Goal: Register for event/course

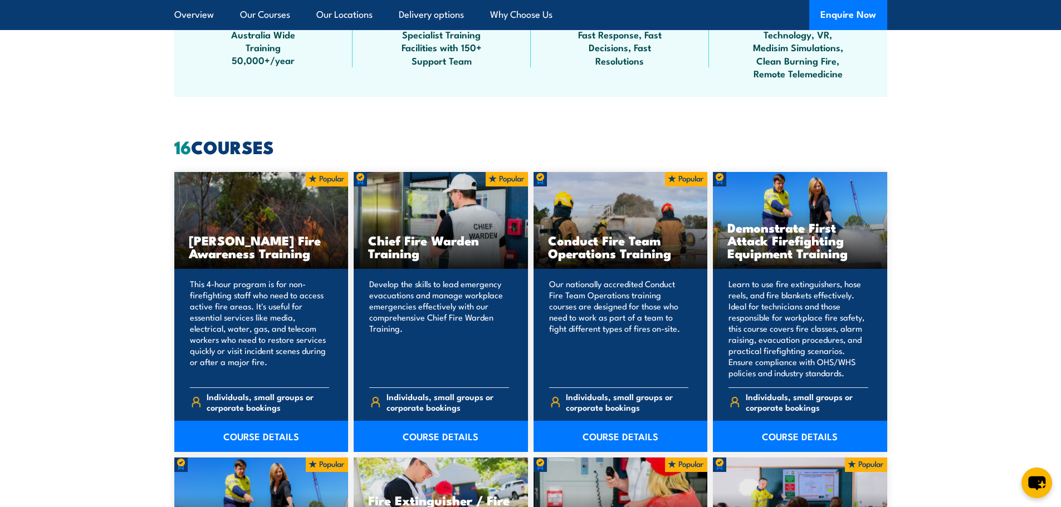
scroll to position [780, 0]
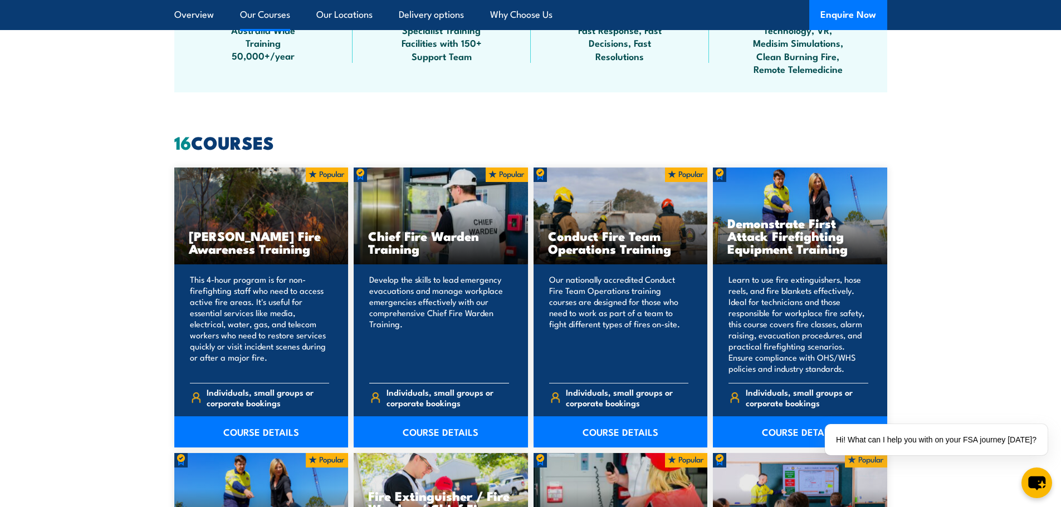
click at [418, 230] on h3 "Chief Fire Warden Training" at bounding box center [440, 243] width 145 height 26
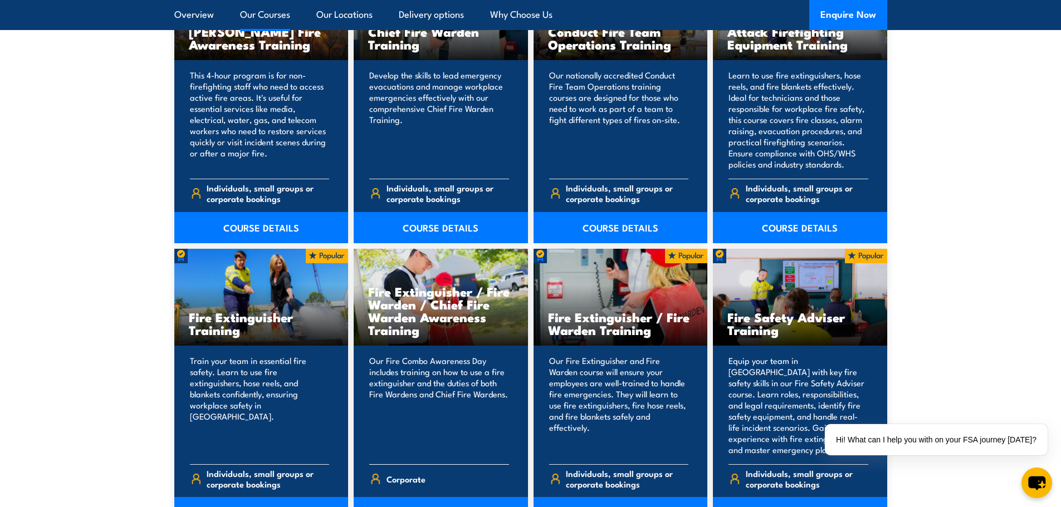
scroll to position [947, 0]
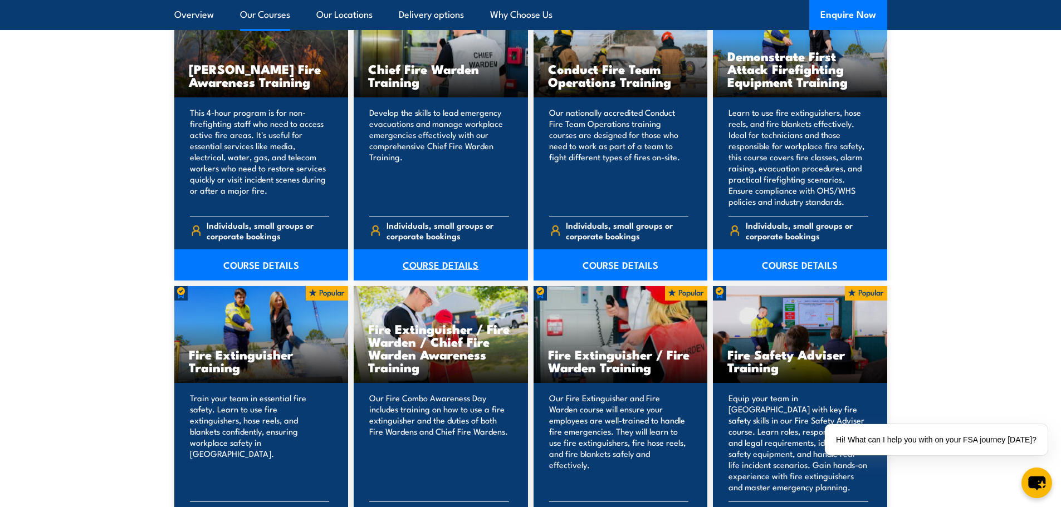
click at [443, 266] on link "COURSE DETAILS" at bounding box center [441, 265] width 174 height 31
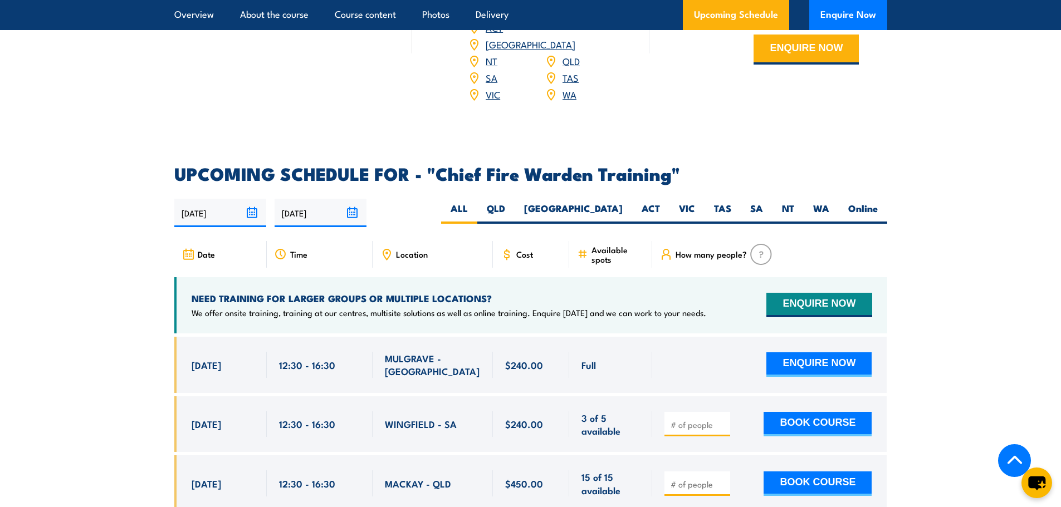
scroll to position [1783, 0]
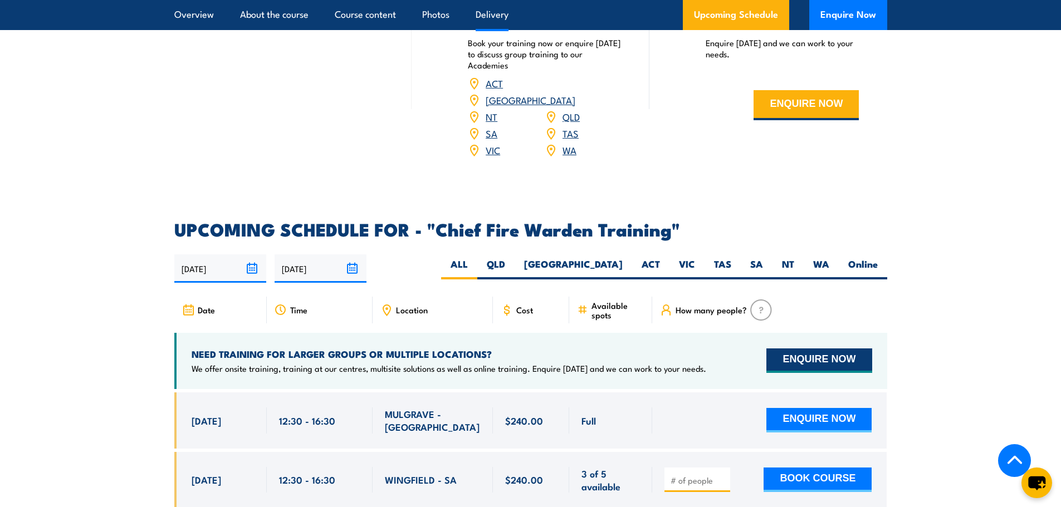
click at [805, 349] on button "ENQUIRE NOW" at bounding box center [819, 361] width 105 height 25
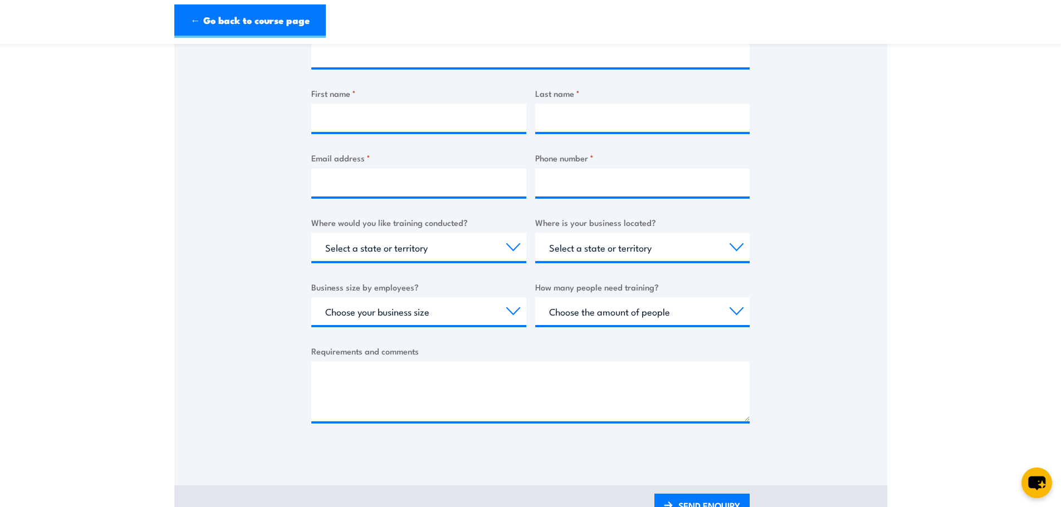
scroll to position [279, 0]
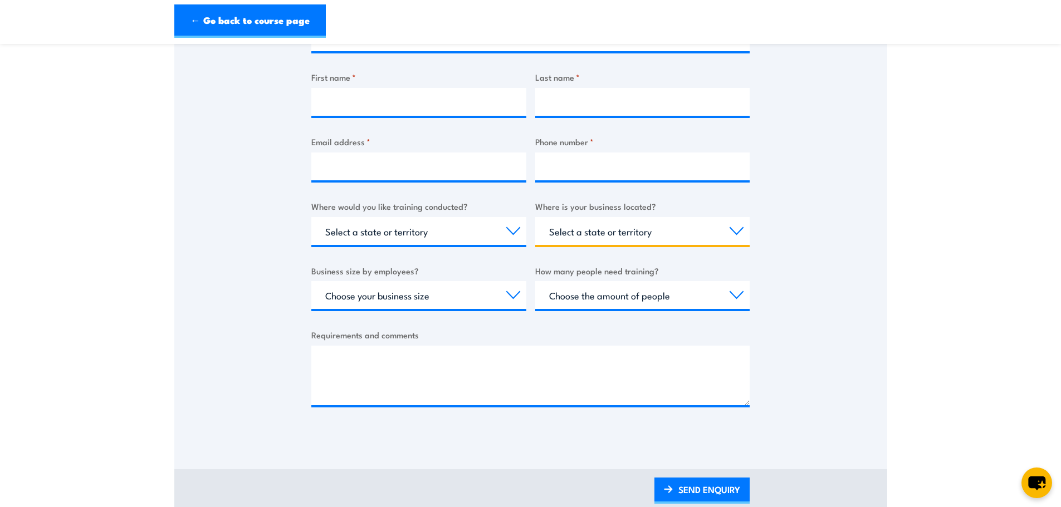
click at [738, 232] on select "Select a state or territory [GEOGRAPHIC_DATA] [GEOGRAPHIC_DATA] [GEOGRAPHIC_DAT…" at bounding box center [642, 231] width 215 height 28
select select "VIC"
click at [535, 217] on select "Select a state or territory [GEOGRAPHIC_DATA] [GEOGRAPHIC_DATA] [GEOGRAPHIC_DAT…" at bounding box center [642, 231] width 215 height 28
click at [511, 229] on select "Select a state or territory Nationally - multiple locations [GEOGRAPHIC_DATA] […" at bounding box center [418, 231] width 215 height 28
select select "VIC"
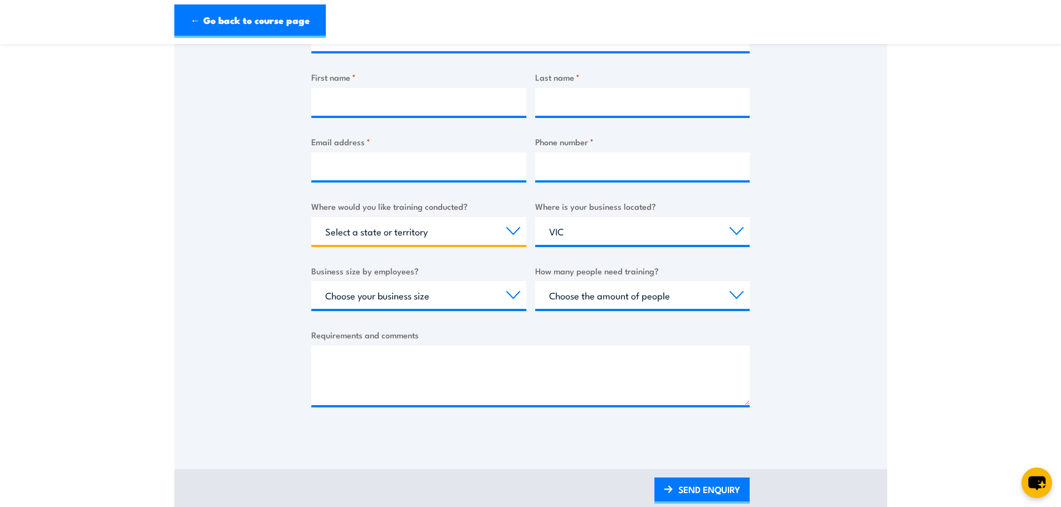
click at [311, 217] on select "Select a state or territory Nationally - multiple locations [GEOGRAPHIC_DATA] […" at bounding box center [418, 231] width 215 height 28
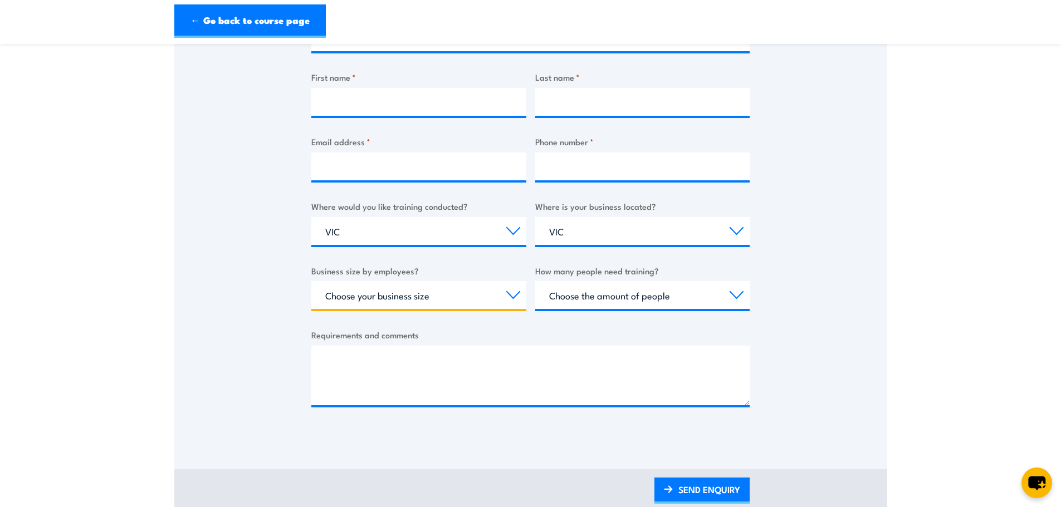
click at [516, 295] on select "Choose your business size 1 to 19 20 to 199 200+" at bounding box center [418, 295] width 215 height 28
select select "1 to 19"
click at [311, 281] on select "Choose your business size 1 to 19 20 to 199 200+" at bounding box center [418, 295] width 215 height 28
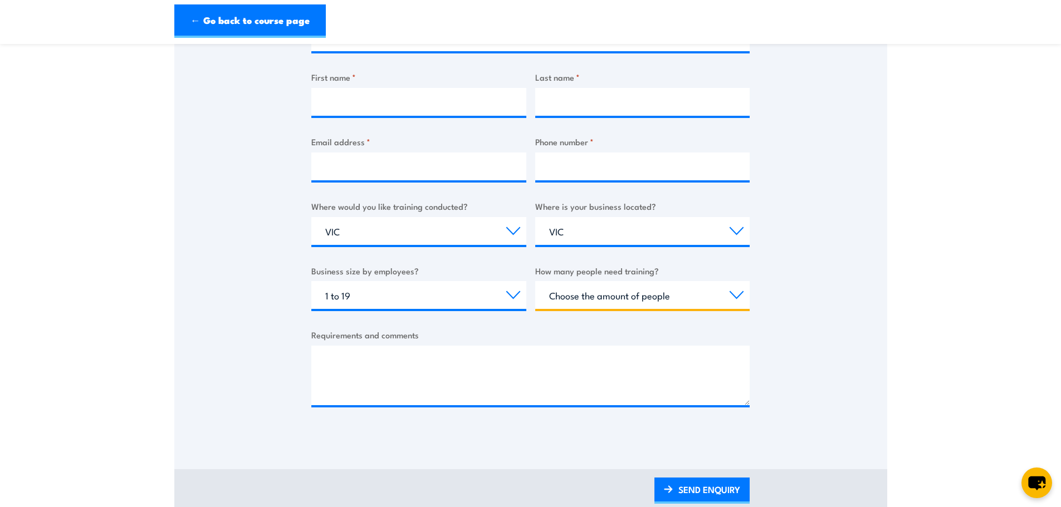
click at [734, 294] on select "Choose the amount of people 1 to 4 5 to 19 20+" at bounding box center [642, 295] width 215 height 28
select select "1 to 4"
click at [535, 281] on select "Choose the amount of people 1 to 4 5 to 19 20+" at bounding box center [642, 295] width 215 height 28
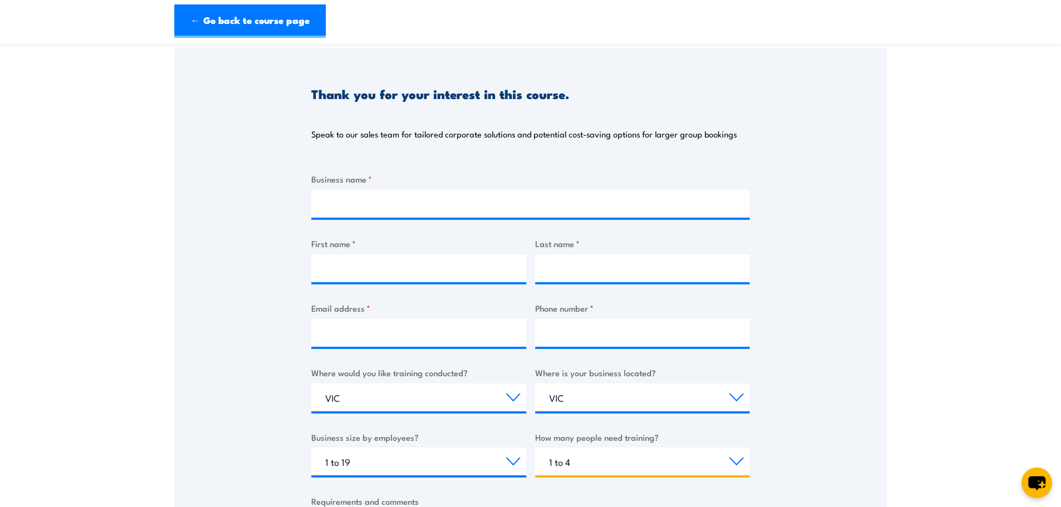
scroll to position [111, 0]
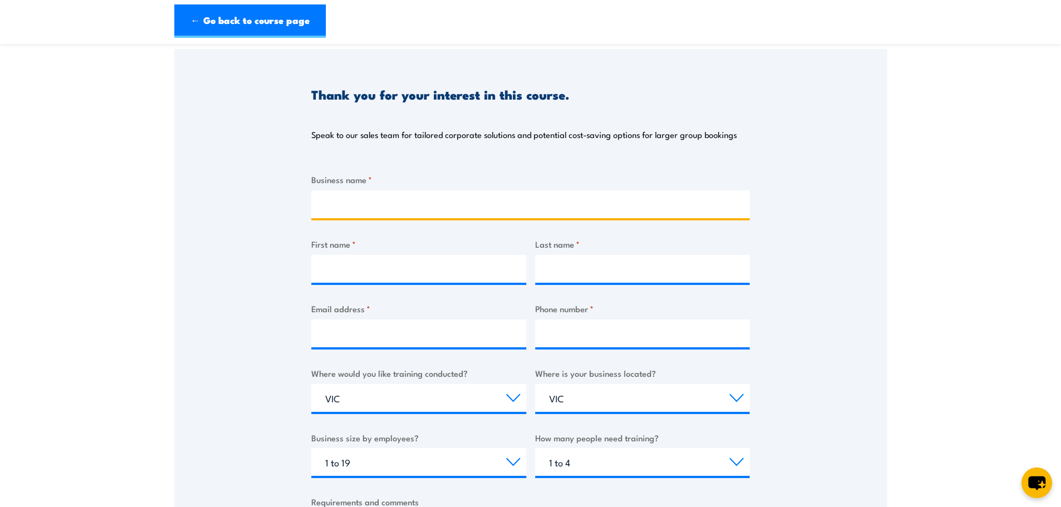
click at [339, 207] on input "Business name *" at bounding box center [530, 205] width 438 height 28
type input "VSL Australia PTY LTD"
type input "[PERSON_NAME]"
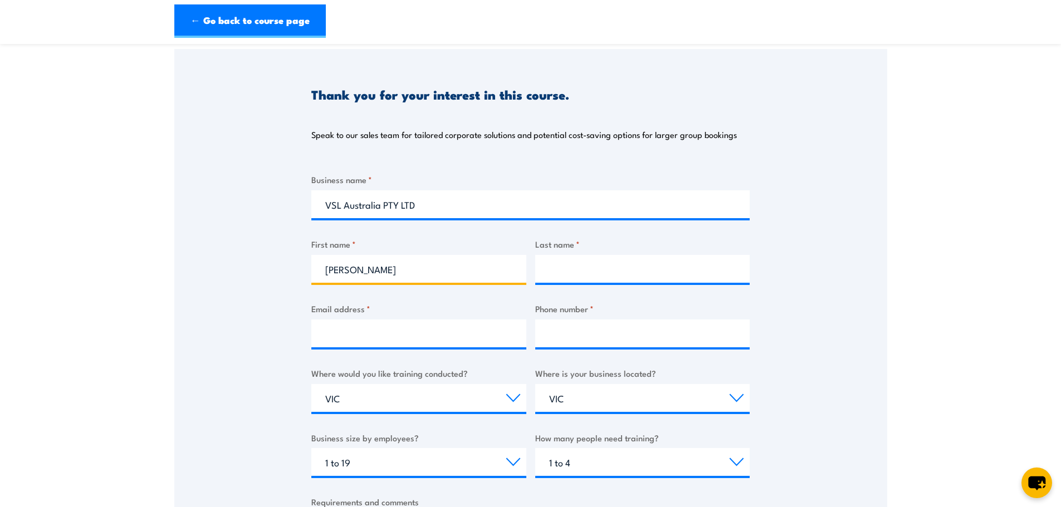
type input "[PERSON_NAME]"
type input "[PERSON_NAME][EMAIL_ADDRESS][PERSON_NAME][DOMAIN_NAME]"
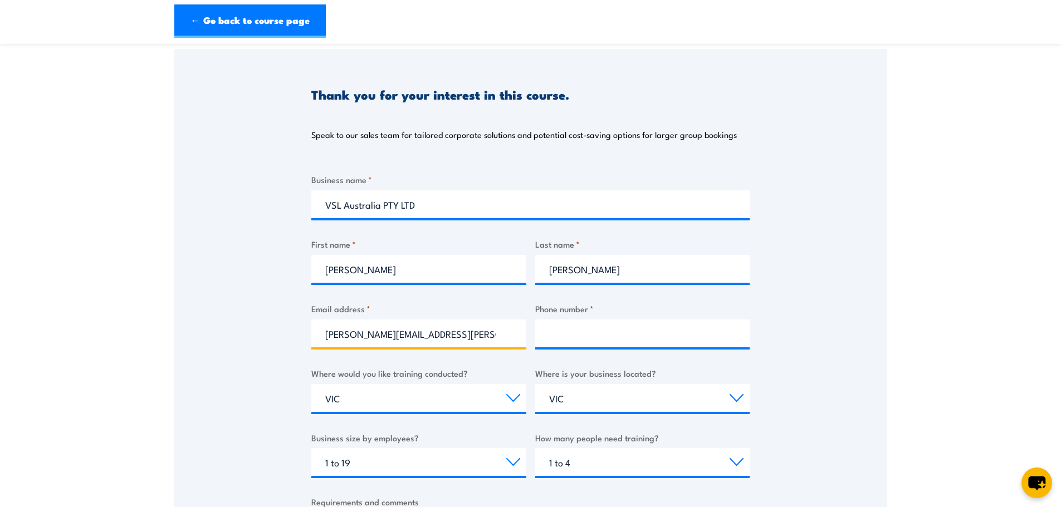
type input "0418101120"
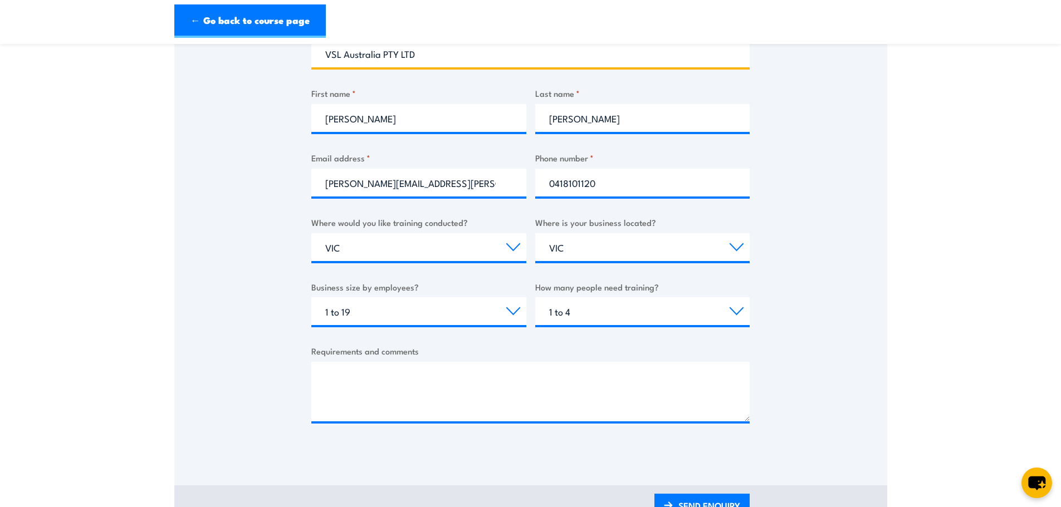
scroll to position [279, 0]
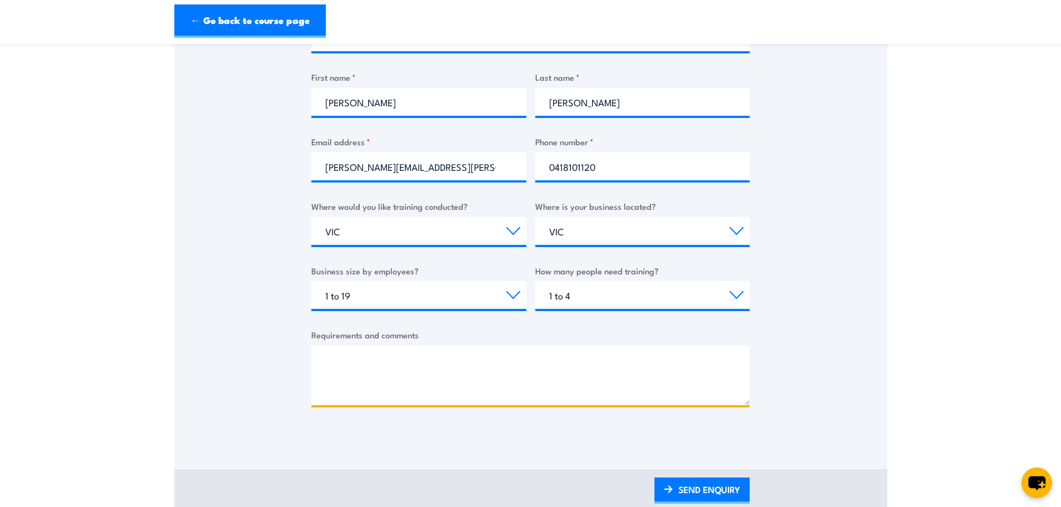
click at [329, 358] on textarea "Requirements and comments" at bounding box center [530, 376] width 438 height 60
click at [563, 359] on textarea "Is the cost $240 to do it at our venue we are located in [PERSON_NAME]" at bounding box center [530, 376] width 438 height 60
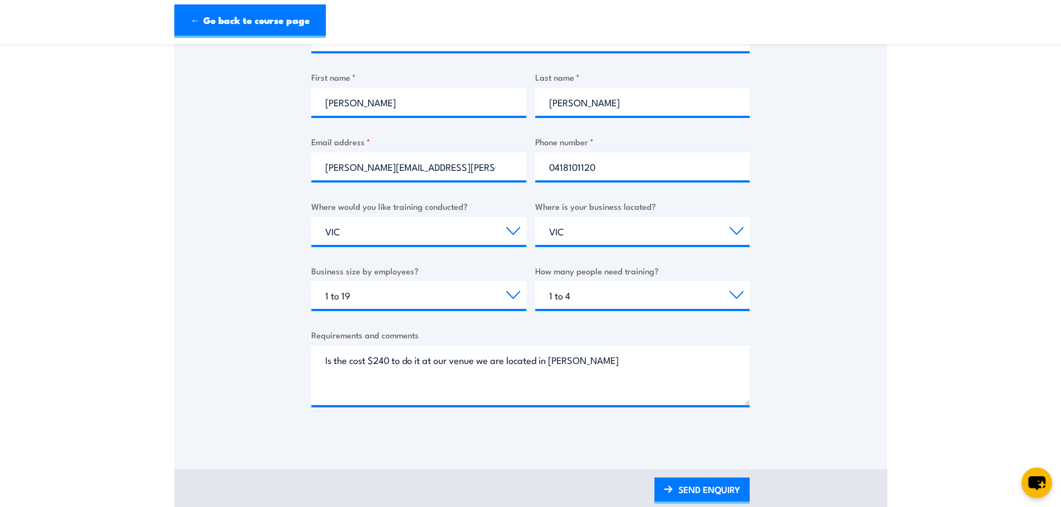
drag, startPoint x: 568, startPoint y: 364, endPoint x: 810, endPoint y: 215, distance: 284.1
click at [810, 215] on div "Thank you for your interest in this course. Speak to our sales team for tailore…" at bounding box center [530, 160] width 713 height 556
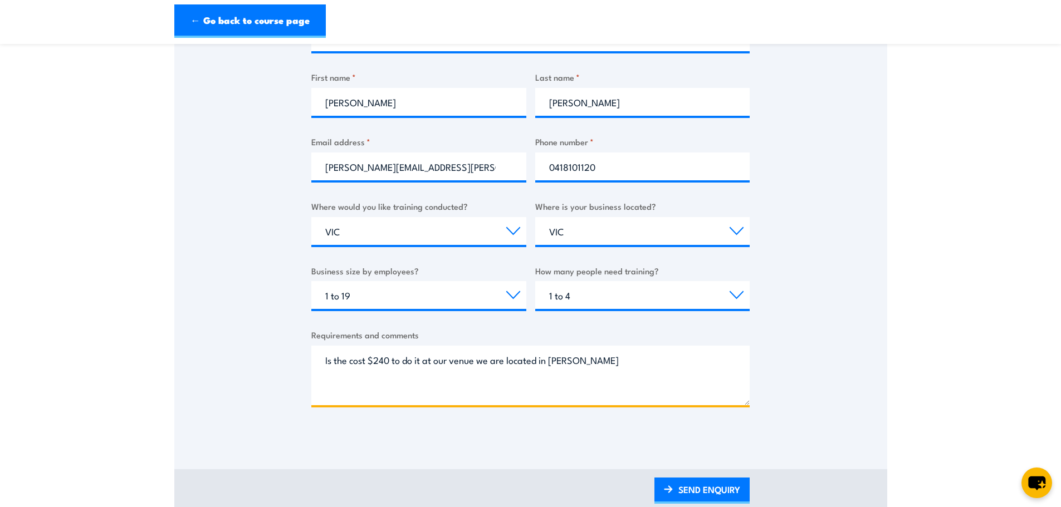
click at [617, 364] on textarea "Is the cost $240 to do it at our venue we are located in [PERSON_NAME]" at bounding box center [530, 376] width 438 height 60
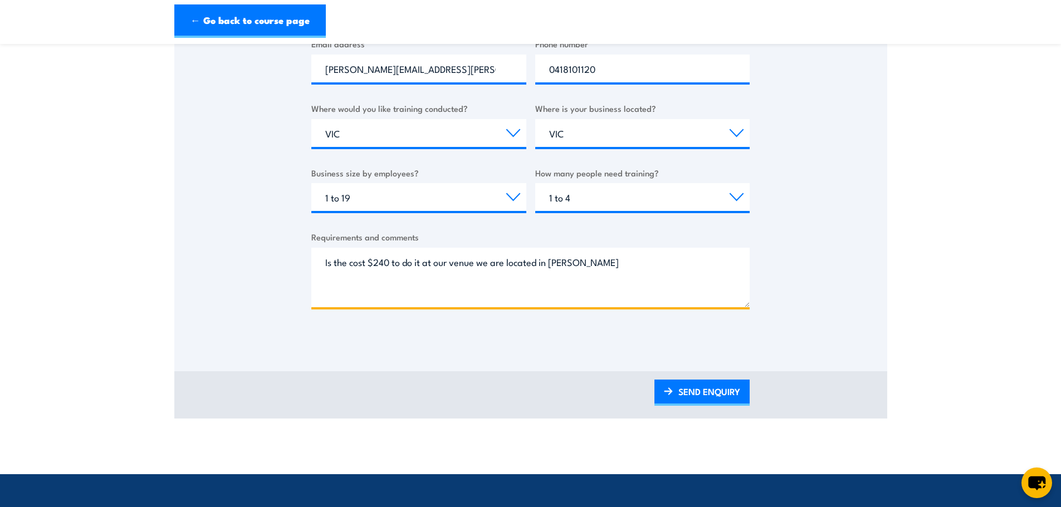
scroll to position [390, 0]
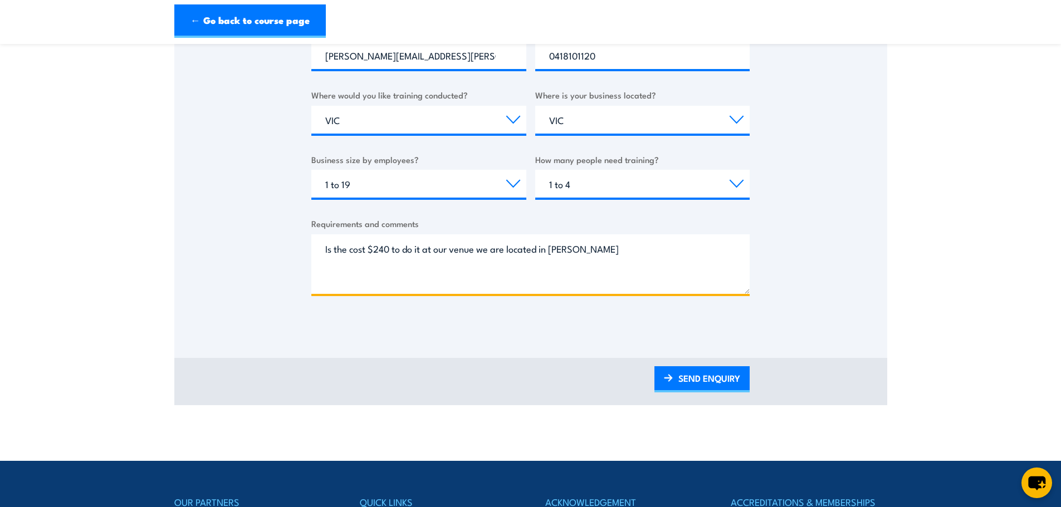
click at [392, 247] on textarea "Is the cost $240 to do it at our venue we are located in [PERSON_NAME]" at bounding box center [530, 265] width 438 height 60
click at [524, 248] on textarea "Is the cost $240 per person to do it at our venue we are located in [PERSON_NAM…" at bounding box center [530, 265] width 438 height 60
type textarea "Is the cost $240 per person to do it at our venue, we are located in [PERSON_NA…"
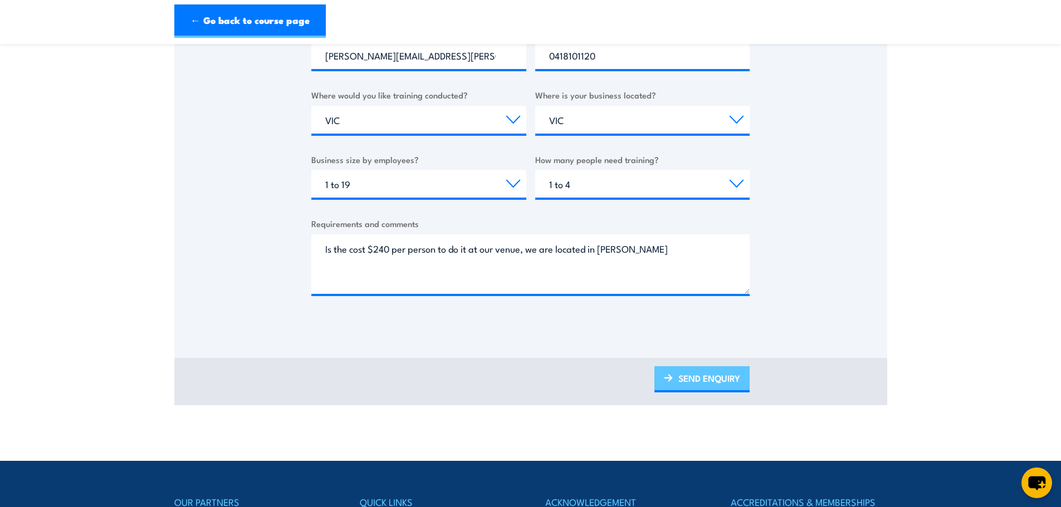
click at [709, 372] on link "SEND ENQUIRY" at bounding box center [702, 380] width 95 height 26
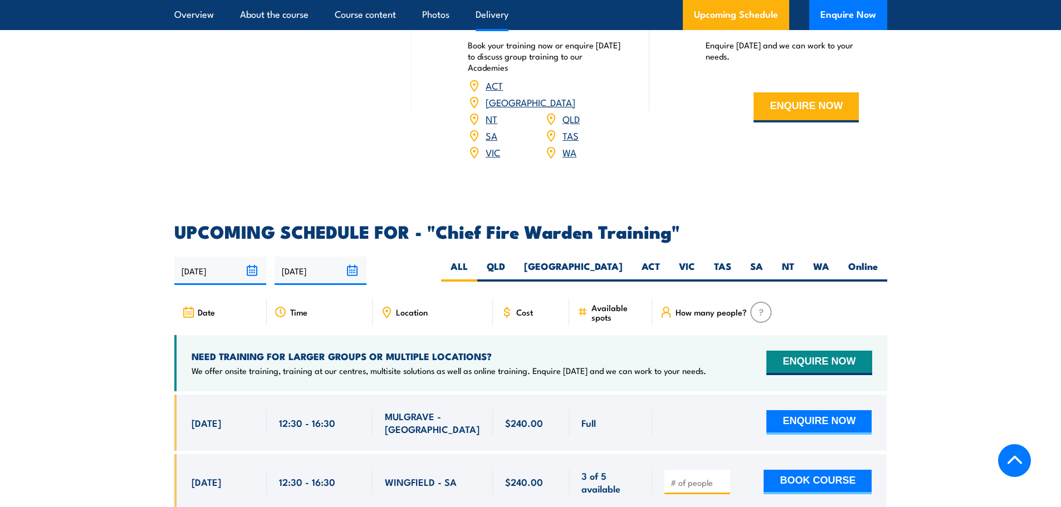
scroll to position [1783, 0]
